Goal: Task Accomplishment & Management: Use online tool/utility

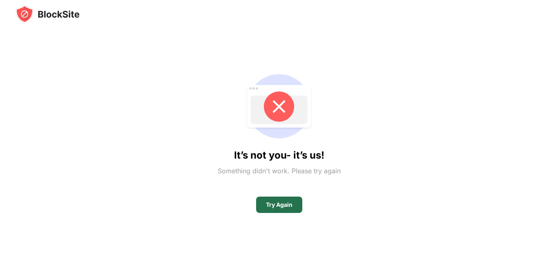
click at [283, 207] on div "Try Again" at bounding box center [279, 204] width 27 height 7
